Goal: Task Accomplishment & Management: Manage account settings

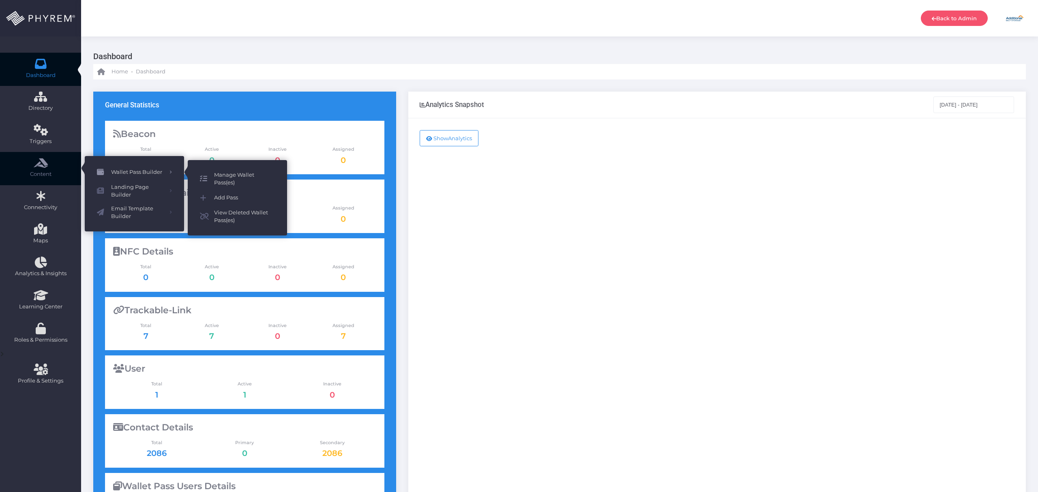
click at [225, 173] on span "Manage Wallet Pass(es)" at bounding box center [244, 179] width 61 height 16
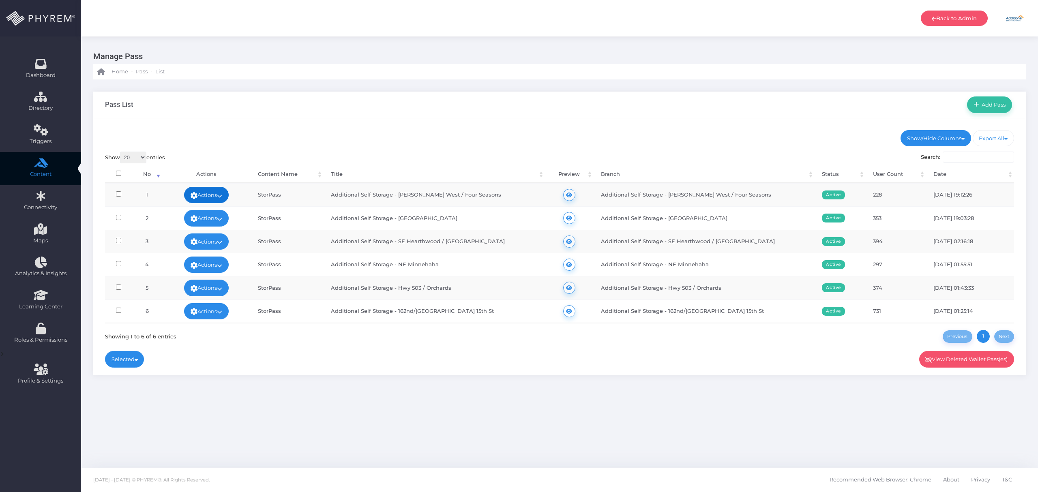
click at [221, 196] on icon at bounding box center [219, 196] width 5 height 0
click at [197, 211] on link "Edit" at bounding box center [186, 213] width 87 height 15
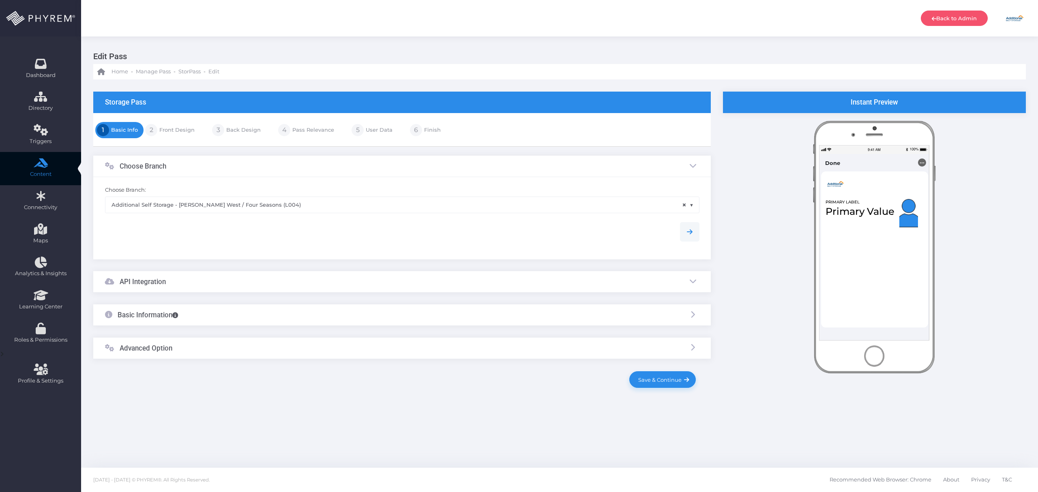
click at [180, 128] on link "Front Design" at bounding box center [175, 130] width 37 height 13
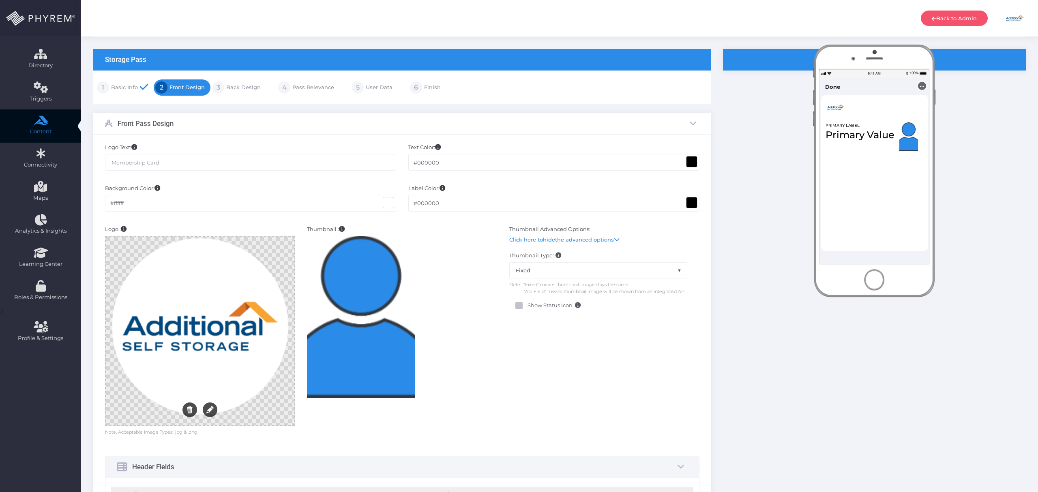
scroll to position [162, 0]
